Goal: Check status: Check status

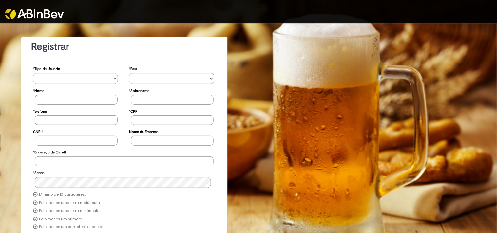
click at [58, 19] on img at bounding box center [34, 14] width 59 height 11
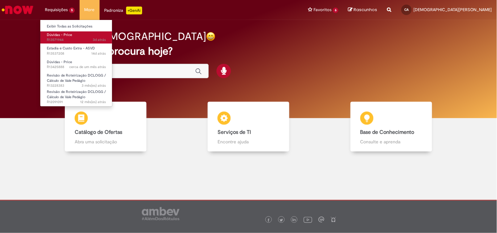
click at [52, 37] on span "3d atrás 3 dias atrás R13571944" at bounding box center [76, 39] width 59 height 5
